Goal: Transaction & Acquisition: Purchase product/service

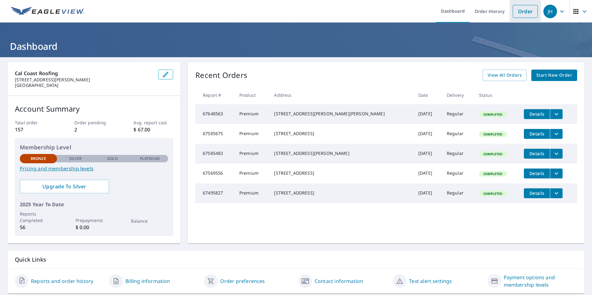
click at [519, 11] on link "Order" at bounding box center [525, 11] width 25 height 13
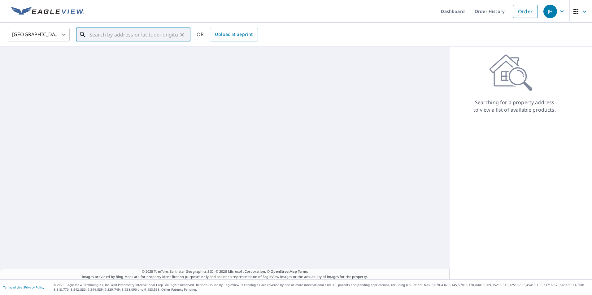
click at [117, 37] on input "text" at bounding box center [133, 34] width 88 height 17
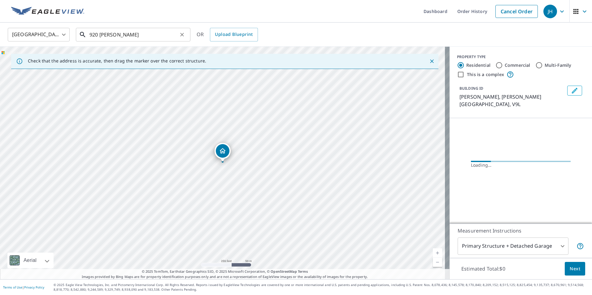
click at [143, 33] on input "920 [PERSON_NAME]" at bounding box center [133, 34] width 88 height 17
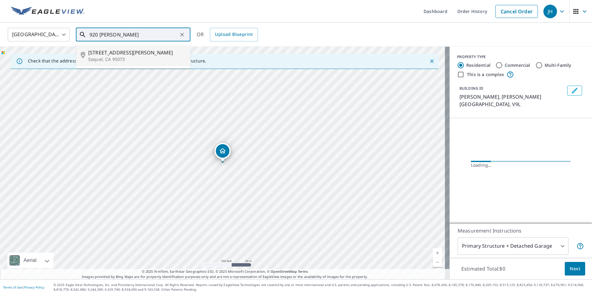
click at [112, 60] on p "Soquel, CA 95073" at bounding box center [136, 59] width 97 height 6
type input "[STREET_ADDRESS][PERSON_NAME][PERSON_NAME]"
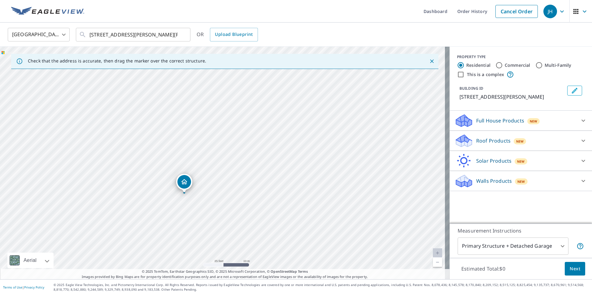
drag, startPoint x: 198, startPoint y: 200, endPoint x: 218, endPoint y: 173, distance: 33.6
click at [218, 173] on div "[STREET_ADDRESS][PERSON_NAME][PERSON_NAME]" at bounding box center [224, 163] width 449 height 233
drag, startPoint x: 263, startPoint y: 122, endPoint x: 228, endPoint y: 183, distance: 70.3
click at [230, 183] on div "[STREET_ADDRESS][PERSON_NAME][PERSON_NAME]" at bounding box center [224, 163] width 449 height 233
drag, startPoint x: 257, startPoint y: 107, endPoint x: 253, endPoint y: 141, distance: 34.5
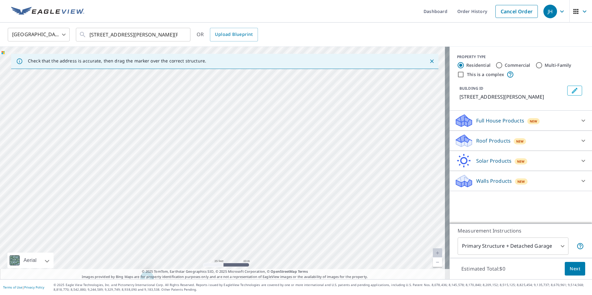
click at [253, 141] on div "[STREET_ADDRESS][PERSON_NAME][PERSON_NAME]" at bounding box center [224, 163] width 449 height 233
drag, startPoint x: 266, startPoint y: 191, endPoint x: 260, endPoint y: 111, distance: 80.4
click at [260, 111] on div "[STREET_ADDRESS][PERSON_NAME][PERSON_NAME]" at bounding box center [224, 163] width 449 height 233
drag, startPoint x: 245, startPoint y: 133, endPoint x: 228, endPoint y: 176, distance: 46.4
click at [228, 176] on div "[STREET_ADDRESS][PERSON_NAME][PERSON_NAME]" at bounding box center [224, 163] width 449 height 233
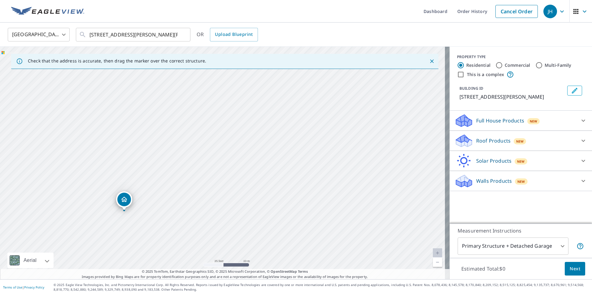
drag, startPoint x: 193, startPoint y: 185, endPoint x: 214, endPoint y: 117, distance: 71.3
click at [214, 117] on div "[STREET_ADDRESS][PERSON_NAME][PERSON_NAME]" at bounding box center [224, 163] width 449 height 233
drag, startPoint x: 285, startPoint y: 116, endPoint x: 269, endPoint y: 171, distance: 57.4
click at [269, 171] on div "[STREET_ADDRESS][PERSON_NAME][PERSON_NAME]" at bounding box center [224, 163] width 449 height 233
drag, startPoint x: 249, startPoint y: 171, endPoint x: 272, endPoint y: 113, distance: 62.4
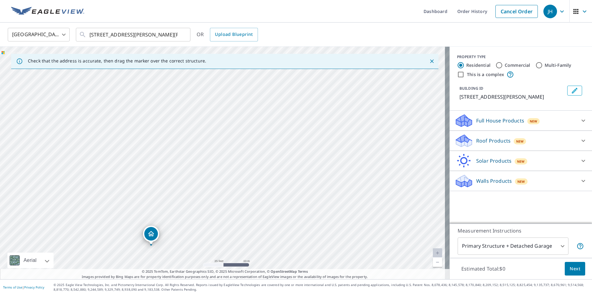
click at [272, 113] on div "[STREET_ADDRESS][PERSON_NAME][PERSON_NAME]" at bounding box center [224, 163] width 449 height 233
click at [458, 140] on icon at bounding box center [463, 139] width 14 height 8
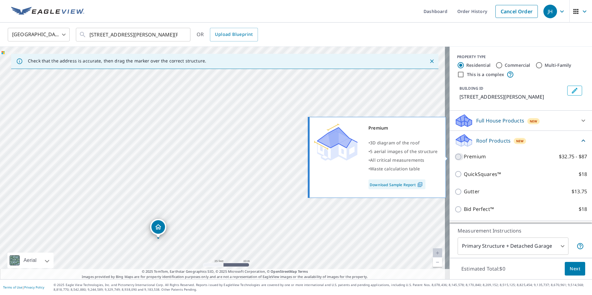
click at [454, 156] on input "Premium $32.75 - $87" at bounding box center [458, 156] width 9 height 7
checkbox input "true"
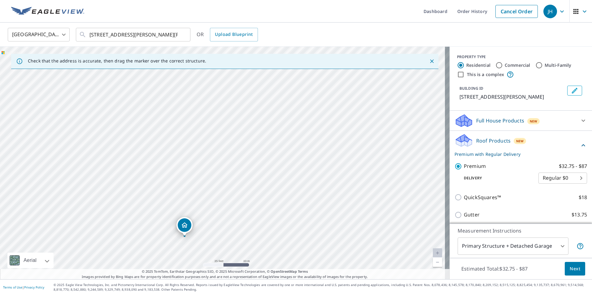
drag, startPoint x: 247, startPoint y: 192, endPoint x: 302, endPoint y: 177, distance: 57.4
click at [284, 174] on div "[STREET_ADDRESS][PERSON_NAME][PERSON_NAME]" at bounding box center [224, 163] width 449 height 233
click at [574, 273] on button "Next" at bounding box center [575, 269] width 20 height 14
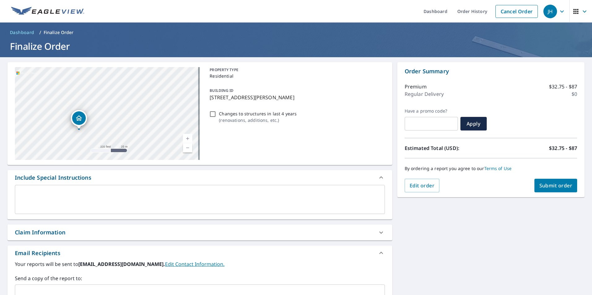
drag, startPoint x: 98, startPoint y: 78, endPoint x: 120, endPoint y: 128, distance: 54.5
click at [120, 128] on div "[STREET_ADDRESS][PERSON_NAME][PERSON_NAME]" at bounding box center [107, 113] width 185 height 93
drag, startPoint x: 110, startPoint y: 110, endPoint x: 103, endPoint y: 48, distance: 62.3
click at [103, 48] on div "Dashboard Order History Cancel Order JH Dashboard / Finalize Order Finalize Ord…" at bounding box center [296, 147] width 592 height 295
drag, startPoint x: 70, startPoint y: 108, endPoint x: 71, endPoint y: 101, distance: 7.5
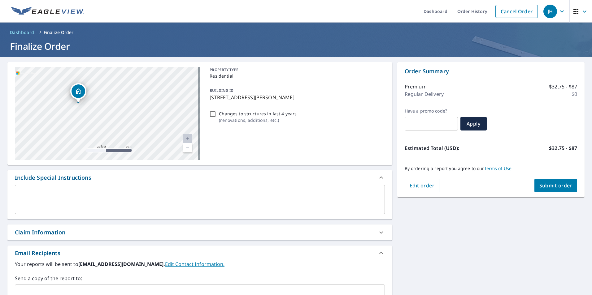
click at [71, 101] on div "[STREET_ADDRESS][PERSON_NAME][PERSON_NAME]" at bounding box center [78, 92] width 16 height 19
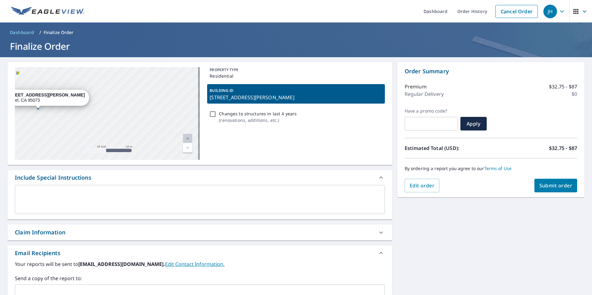
drag, startPoint x: 145, startPoint y: 119, endPoint x: 39, endPoint y: 112, distance: 106.4
click at [48, 114] on div "[STREET_ADDRESS][PERSON_NAME][PERSON_NAME]" at bounding box center [107, 113] width 185 height 93
drag, startPoint x: 62, startPoint y: 106, endPoint x: 54, endPoint y: 106, distance: 8.1
click at [54, 106] on div "[STREET_ADDRESS][PERSON_NAME][PERSON_NAME]" at bounding box center [107, 113] width 185 height 93
click at [35, 190] on div "x ​" at bounding box center [200, 199] width 370 height 29
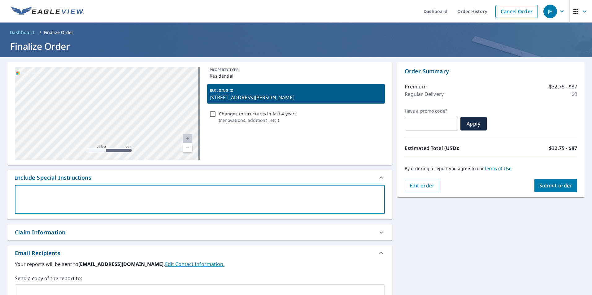
type textarea "I"
type textarea "x"
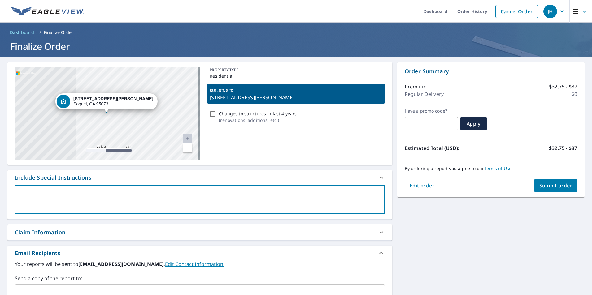
type textarea "I"
type textarea "x"
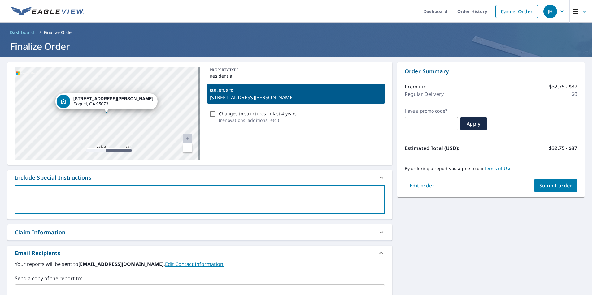
type textarea "I o"
type textarea "x"
type textarea "I on"
type textarea "x"
type textarea "I onl"
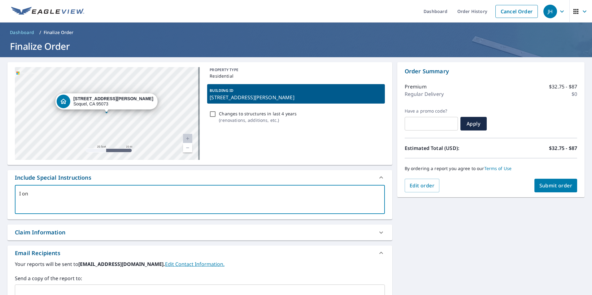
type textarea "x"
type textarea "I only"
type textarea "x"
type textarea "I only"
type textarea "x"
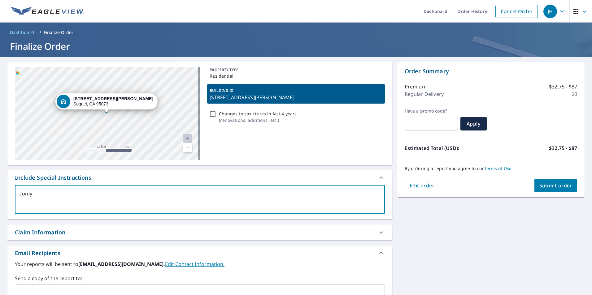
type textarea "I only n"
type textarea "x"
type textarea "I only ne"
type textarea "x"
type textarea "I only nee"
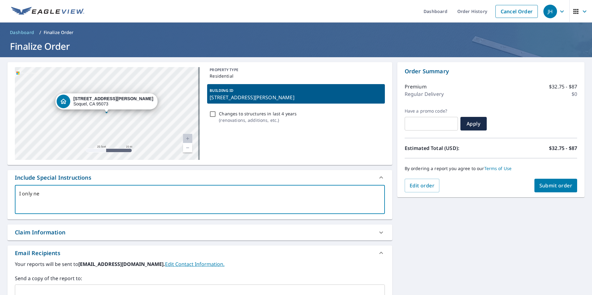
type textarea "x"
type textarea "I only need"
type textarea "x"
type textarea "I only need"
type textarea "x"
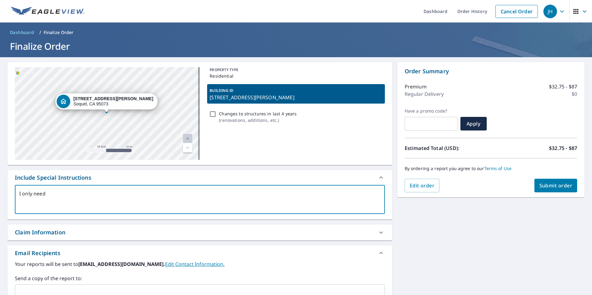
type textarea "I only need t"
type textarea "x"
type textarea "I only need th"
type textarea "x"
type textarea "I only need the"
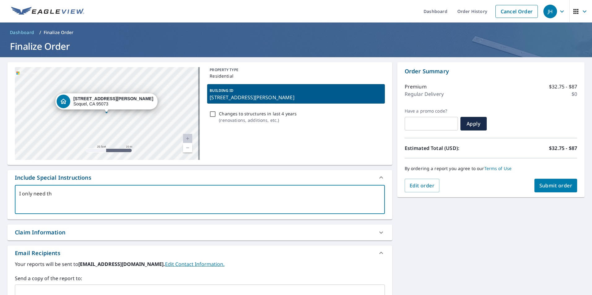
type textarea "x"
type textarea "I only need the"
type textarea "x"
type textarea "I only need the t"
type textarea "x"
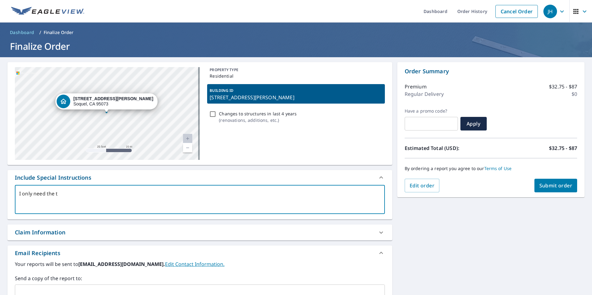
type textarea "I only need the tw"
type textarea "x"
type textarea "I only need the two"
type textarea "x"
type textarea "I only need the two"
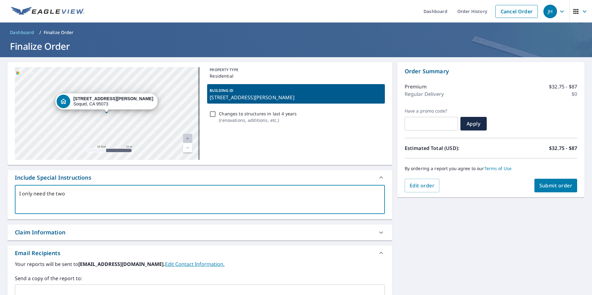
type textarea "x"
type textarea "I only need the two c"
type textarea "x"
type textarea "I only need the two co"
type textarea "x"
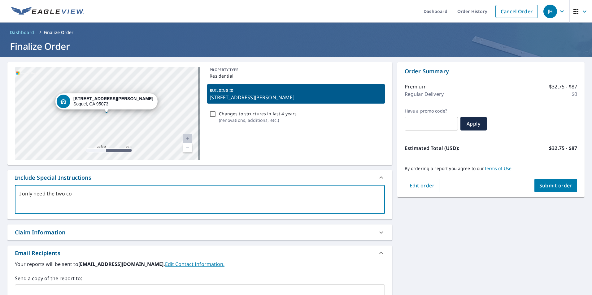
type textarea "I only need the two c"
type textarea "x"
type textarea "I only need the two"
type textarea "x"
type textarea "I only need the two"
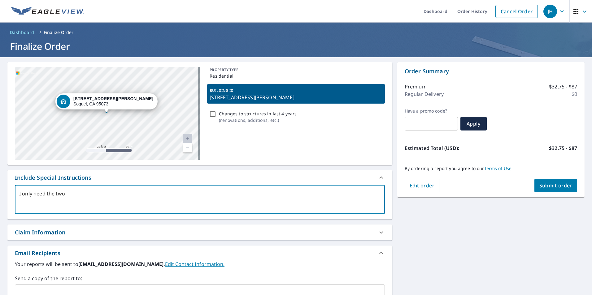
type textarea "x"
type textarea "I only need the tw"
type textarea "x"
type textarea "I only need the t"
type textarea "x"
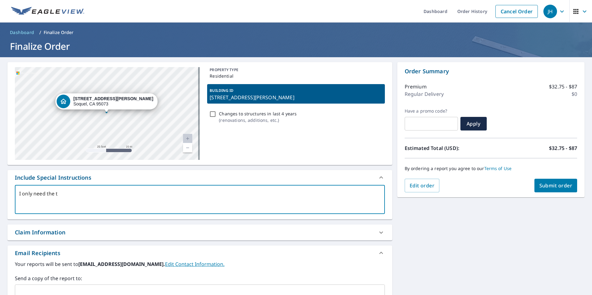
type textarea "I only need the"
type textarea "x"
type textarea "I only need the"
type textarea "x"
type textarea "I only need th"
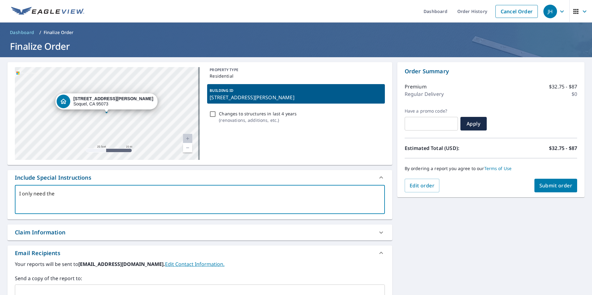
type textarea "x"
type textarea "I only need t"
type textarea "x"
type textarea "I only need"
type textarea "x"
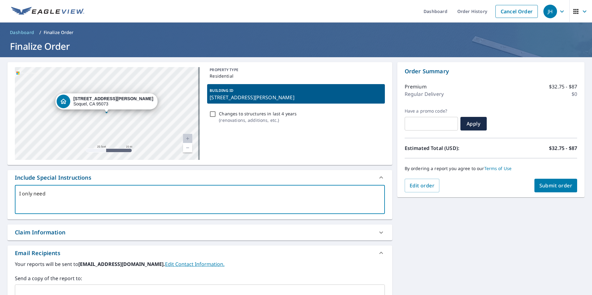
type textarea "I only need t"
type textarea "x"
type textarea "I only need tw"
type textarea "x"
type textarea "I only need two"
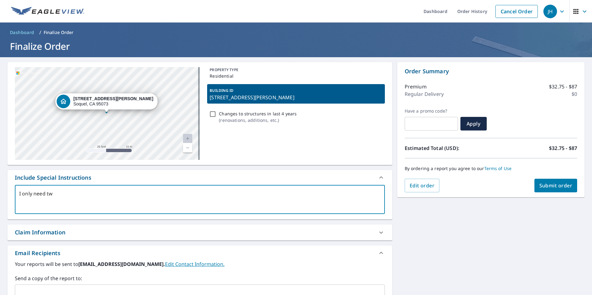
type textarea "x"
type textarea "I only need two"
type textarea "x"
type textarea "I only need two o"
type textarea "x"
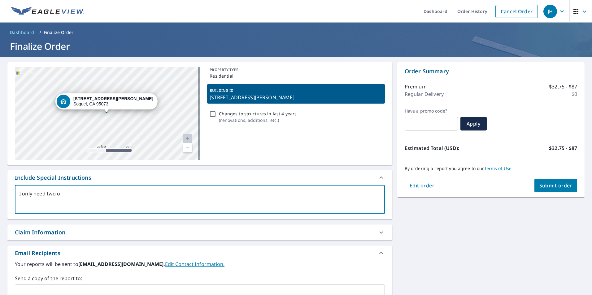
type textarea "I only need two of"
type textarea "x"
type textarea "I only need two of"
type textarea "x"
type textarea "I only need two of t"
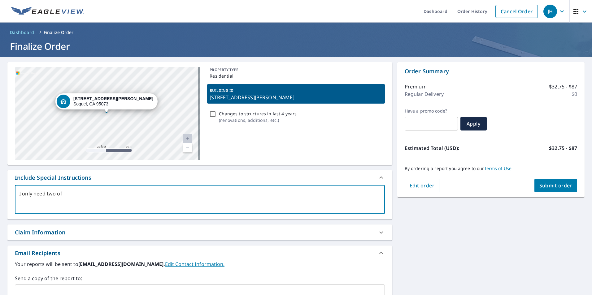
type textarea "x"
type textarea "I only need two of th"
type textarea "x"
type textarea "I only need two of the"
type textarea "x"
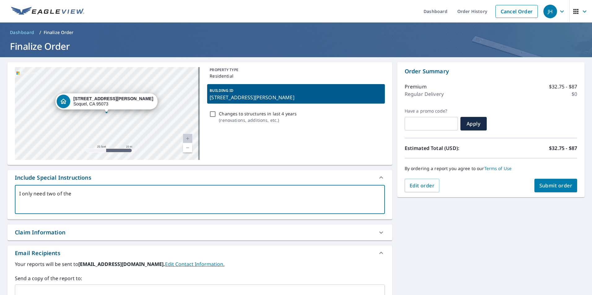
type textarea "I only need two of the"
type textarea "x"
type textarea "I only need two of the t"
type textarea "x"
type textarea "I only need two of the th"
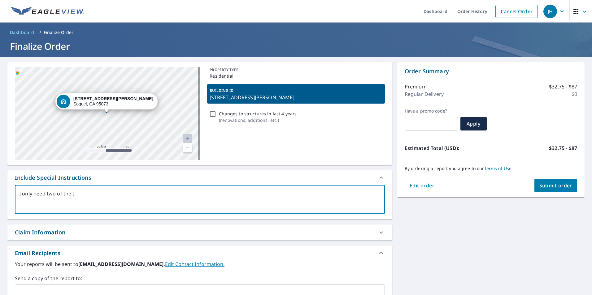
type textarea "x"
type textarea "I only need two of the thr"
type textarea "x"
type textarea "I only need two of the thre"
type textarea "x"
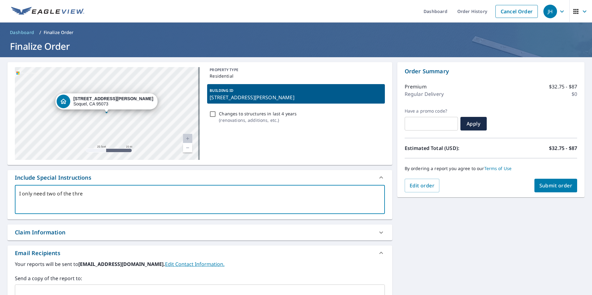
type textarea "I only need two of the three"
type textarea "x"
type textarea "I only need two of the three"
type textarea "x"
type textarea "I only need two of the three r"
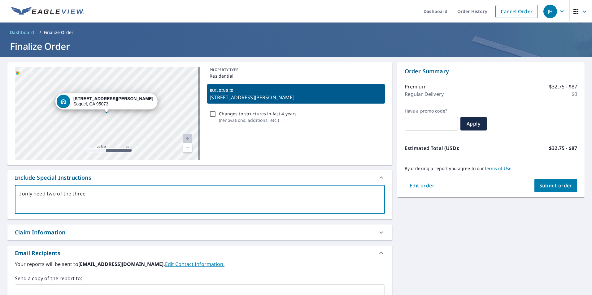
type textarea "x"
type textarea "I only need two of the three ro"
type textarea "x"
type textarea "I only need two of the three roo"
type textarea "x"
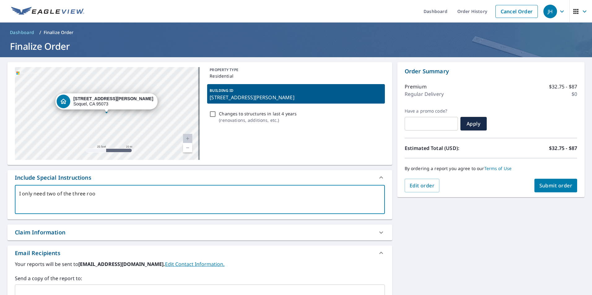
type textarea "I only need two of the three roof"
type textarea "x"
type textarea "I only need two of the three roofs"
type textarea "x"
type textarea "I only need two of the three roofs"
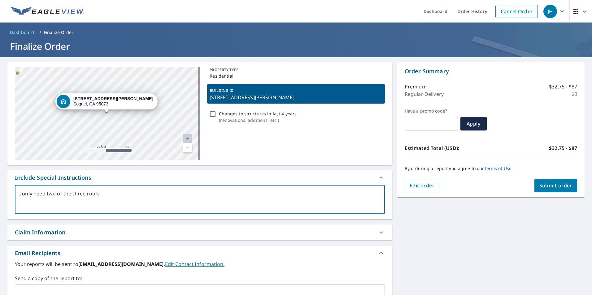
type textarea "x"
type textarea "I only need two of the three roofs m"
type textarea "x"
type textarea "I only need two of the three roofs me"
type textarea "x"
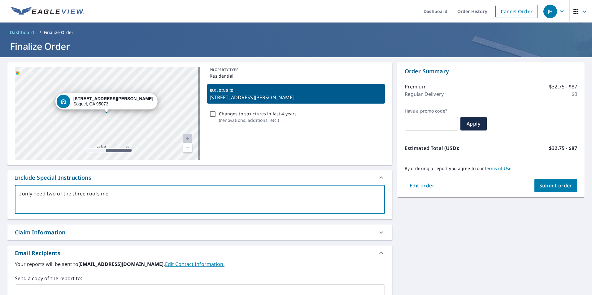
type textarea "I only need two of the three roofs mea"
type textarea "x"
type textarea "I only need two of the three roofs meas"
type textarea "x"
type textarea "I only need two of the three roofs measu"
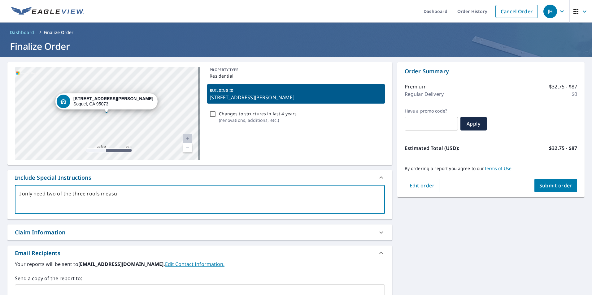
type textarea "x"
type textarea "I only need two of the three roofs measur"
type textarea "x"
type textarea "I only need two of the three roofs measure"
type textarea "x"
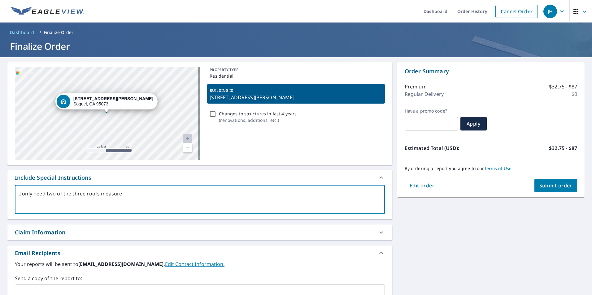
type textarea "I only need two of the three roofs measured"
type textarea "x"
type textarea "I only need two of the three roofs measured"
type textarea "x"
type textarea "I only need two of the three roofs measured"
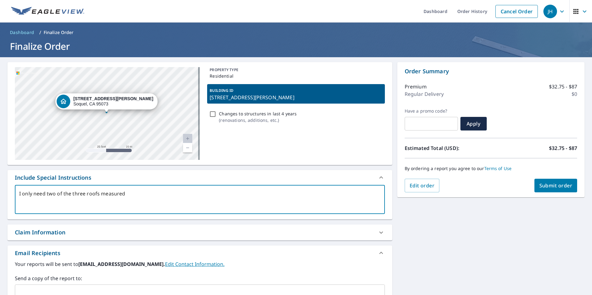
type textarea "x"
type textarea "I only need two of the three roofs measured."
type textarea "x"
type textarea "I only need two of the three roofs measured."
type textarea "x"
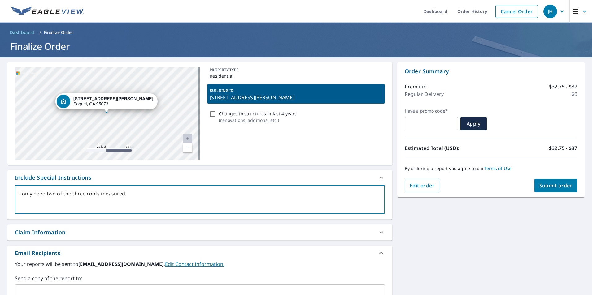
type textarea "I only need two of the three roofs measured. o"
type textarea "x"
type textarea "I only need two of the three roofs measured. on"
type textarea "x"
type textarea "I only need two of the three roofs measured. one"
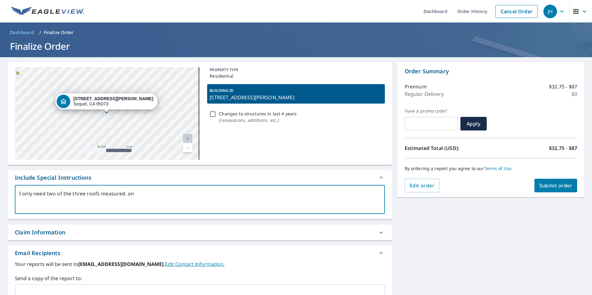
type textarea "x"
type textarea "I only need two of the three roofs measured. one"
type textarea "x"
type textarea "I only need two of the three roofs measured. one i"
type textarea "x"
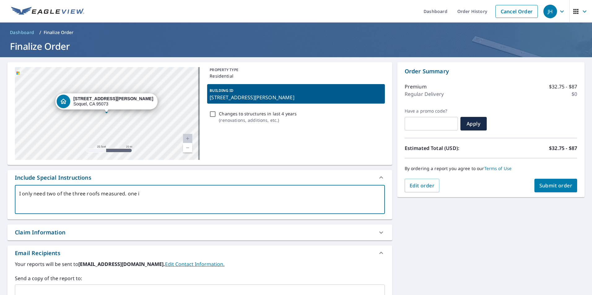
type textarea "I only need two of the three roofs measured. one is"
type textarea "x"
type textarea "I only need two of the three roofs measured. one is"
type textarea "x"
type textarea "I only need two of the three roofs measured. one is t"
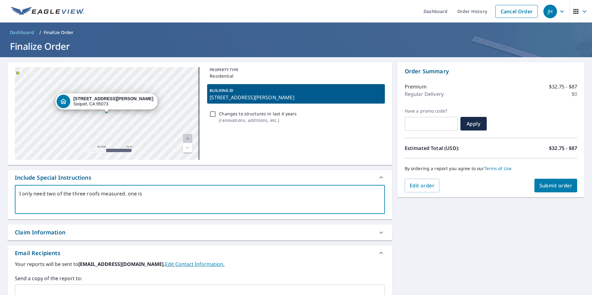
type textarea "x"
type textarea "I only need two of the three roofs measured. one is th"
type textarea "x"
type textarea "I only need two of the three roofs measured. one is the"
type textarea "x"
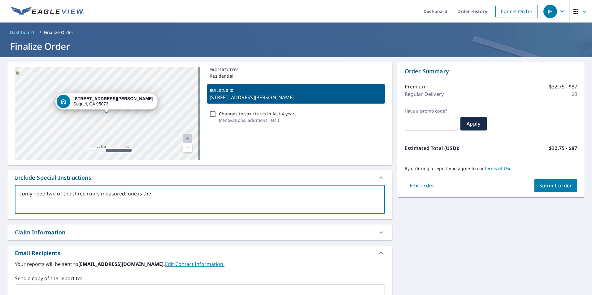
type textarea "I only need two of the three roofs measured. one is the"
type textarea "x"
type textarea "I only need two of the three roofs measured. one is the Y"
type textarea "x"
type textarea "I only need two of the three roofs measured. one is the Y"
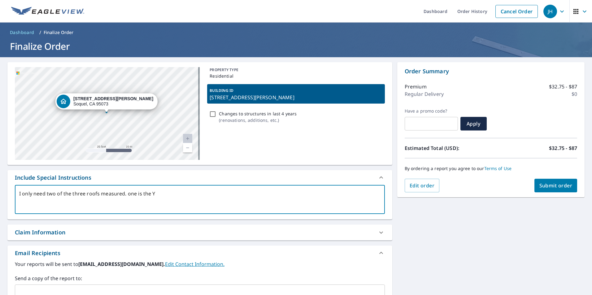
type textarea "x"
type textarea "I only need two of the three roofs measured. one is the Y s"
type textarea "x"
type textarea "I only need two of the three roofs measured. one is the Y sh"
type textarea "x"
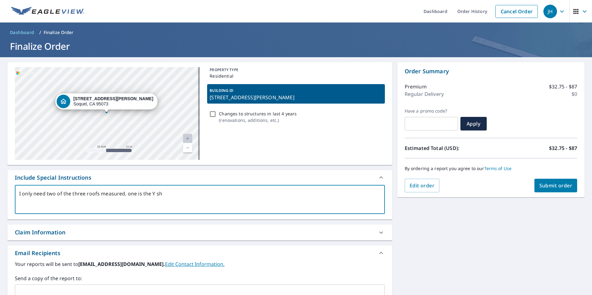
type textarea "I only need two of the three roofs measured. one is the Y [DEMOGRAPHIC_DATA]"
type textarea "x"
type textarea "I only need two of the three roofs measured. one is the Y shap"
type textarea "x"
type textarea "I only need two of the three roofs measured. one is the Y shape"
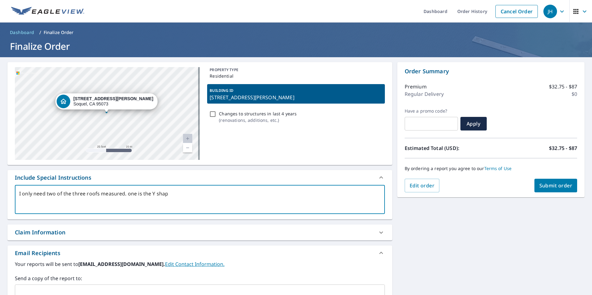
type textarea "x"
type textarea "I only need two of the three roofs measured. one is the Y shaper"
type textarea "x"
type textarea "I only need two of the three roofs measured. one is the Y shape"
type textarea "x"
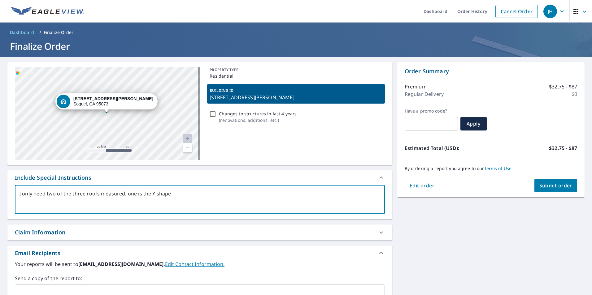
type textarea "I only need two of the three roofs measured. one is the Y shaped"
type textarea "x"
type textarea "I only need two of the three roofs measured. one is the Y shaped"
type textarea "x"
type textarea "I only need two of the three roofs measured. one is the Y shaped c"
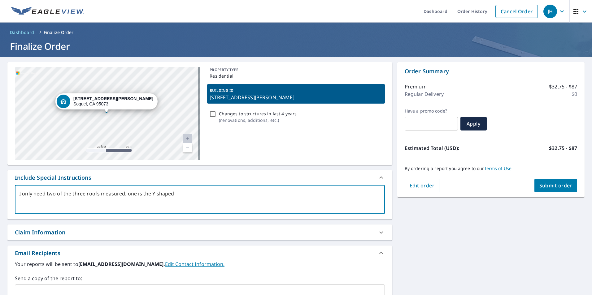
type textarea "x"
type textarea "I only need two of the three roofs measured. one is the Y shaped co"
type textarea "x"
type textarea "I only need two of the three roofs measured. one is the Y shaped c"
type textarea "x"
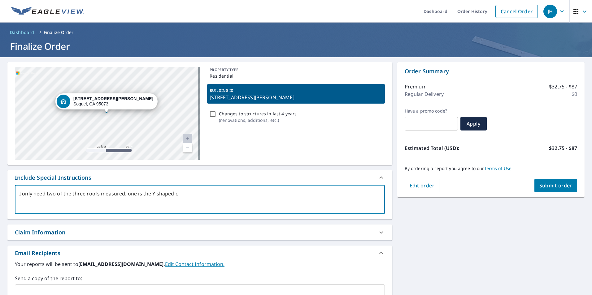
type textarea "I only need two of the three roofs measured. one is the Y shaped ca"
type textarea "x"
type textarea "I only need two of the three roofs measured. one is the Y shaped cas"
type textarea "x"
type textarea "I only need two of the three roofs measured. one is the Y shaped casp"
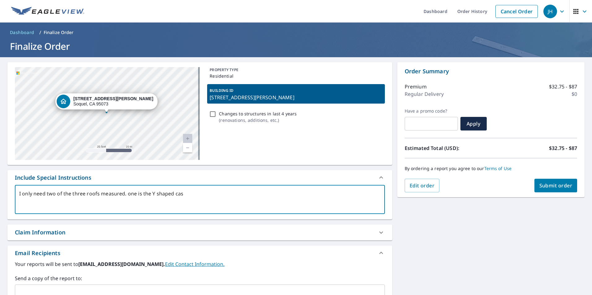
type textarea "x"
type textarea "I only need two of the three roofs measured. one is the Y shaped casph"
type textarea "x"
type textarea "I only need two of the three roofs measured. one is the Y shaped caspha"
type textarea "x"
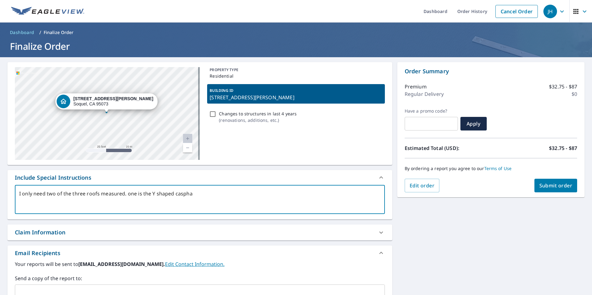
type textarea "I only need two of the three roofs measured. one is the Y shaped casphal"
type textarea "x"
type textarea "I only need two of the three roofs measured. one is the Y shaped casphalt"
type textarea "x"
click at [184, 148] on link "Current Level 20, Zoom Out" at bounding box center [187, 147] width 9 height 9
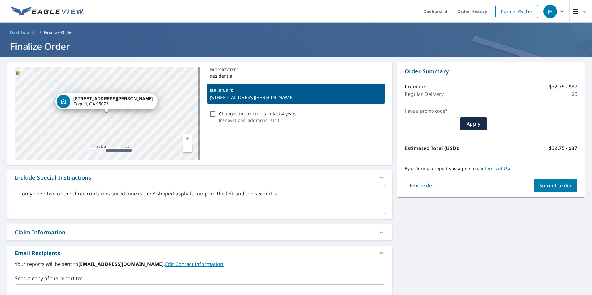
click at [184, 148] on link "Current Level 19, Zoom Out" at bounding box center [187, 147] width 9 height 9
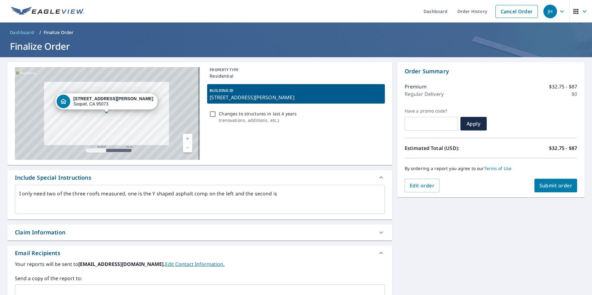
click at [184, 148] on link "Current Level 19, Zoom Out" at bounding box center [187, 147] width 9 height 9
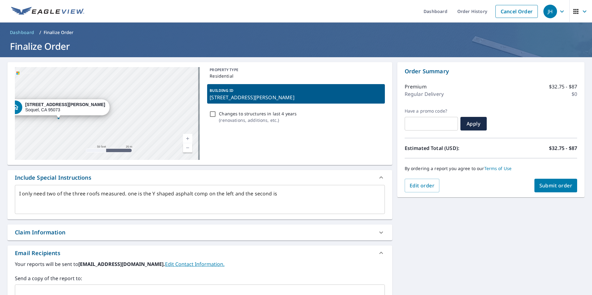
drag, startPoint x: 140, startPoint y: 87, endPoint x: 152, endPoint y: 136, distance: 50.6
click at [152, 136] on div "[STREET_ADDRESS][PERSON_NAME][PERSON_NAME]" at bounding box center [107, 113] width 185 height 93
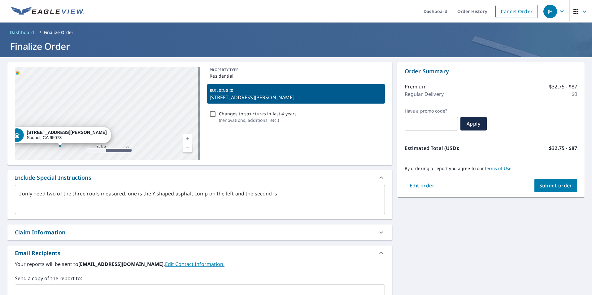
drag, startPoint x: 149, startPoint y: 133, endPoint x: 151, endPoint y: 150, distance: 16.5
click at [151, 150] on div "[STREET_ADDRESS][PERSON_NAME][PERSON_NAME]" at bounding box center [107, 113] width 185 height 93
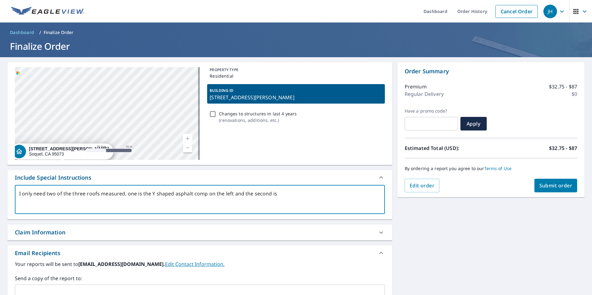
click at [293, 194] on textarea "I only need two of the three roofs measured. one is the Y shaped asphalt comp o…" at bounding box center [199, 200] width 361 height 18
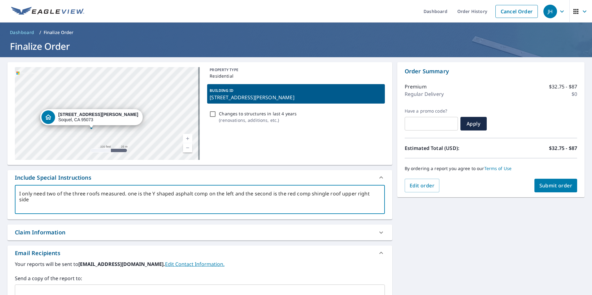
drag, startPoint x: 152, startPoint y: 83, endPoint x: 159, endPoint y: 116, distance: 33.7
click at [159, 116] on div "[STREET_ADDRESS][PERSON_NAME][PERSON_NAME]" at bounding box center [107, 113] width 185 height 93
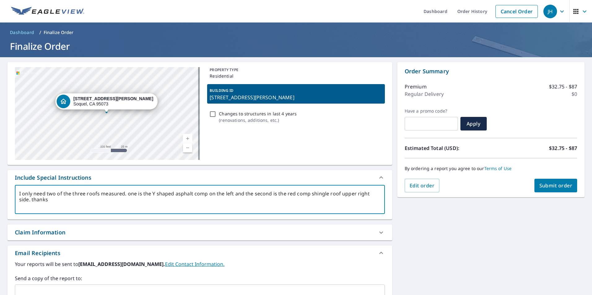
click at [560, 189] on button "Submit order" at bounding box center [555, 186] width 43 height 14
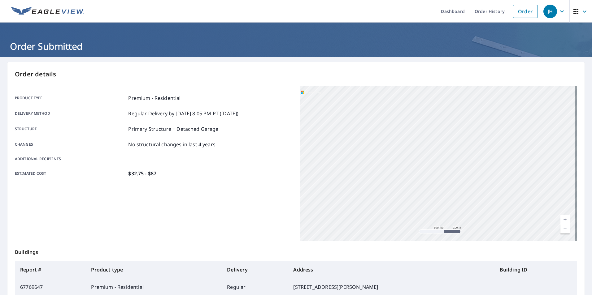
drag, startPoint x: 412, startPoint y: 190, endPoint x: 420, endPoint y: 100, distance: 90.4
click at [420, 100] on div "[STREET_ADDRESS][PERSON_NAME][PERSON_NAME]" at bounding box center [438, 163] width 277 height 155
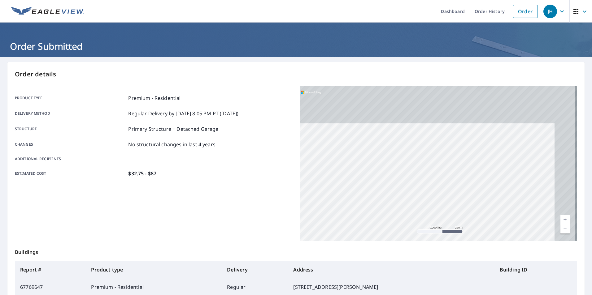
drag, startPoint x: 483, startPoint y: 114, endPoint x: 435, endPoint y: 210, distance: 107.8
click at [435, 210] on div "[STREET_ADDRESS][PERSON_NAME][PERSON_NAME]" at bounding box center [438, 163] width 277 height 155
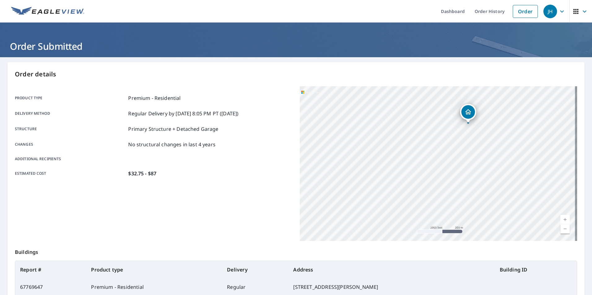
drag, startPoint x: 471, startPoint y: 134, endPoint x: 457, endPoint y: 172, distance: 40.5
click at [457, 172] on div "[STREET_ADDRESS][PERSON_NAME][PERSON_NAME]" at bounding box center [438, 163] width 277 height 155
